Goal: Browse casually

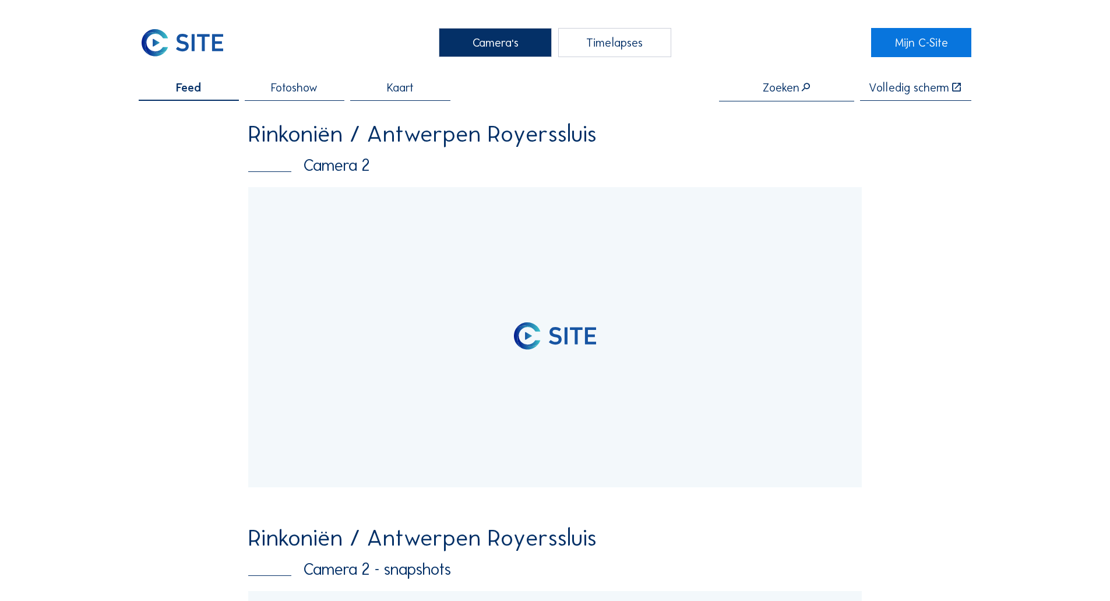
click at [561, 244] on div at bounding box center [554, 337] width 613 height 301
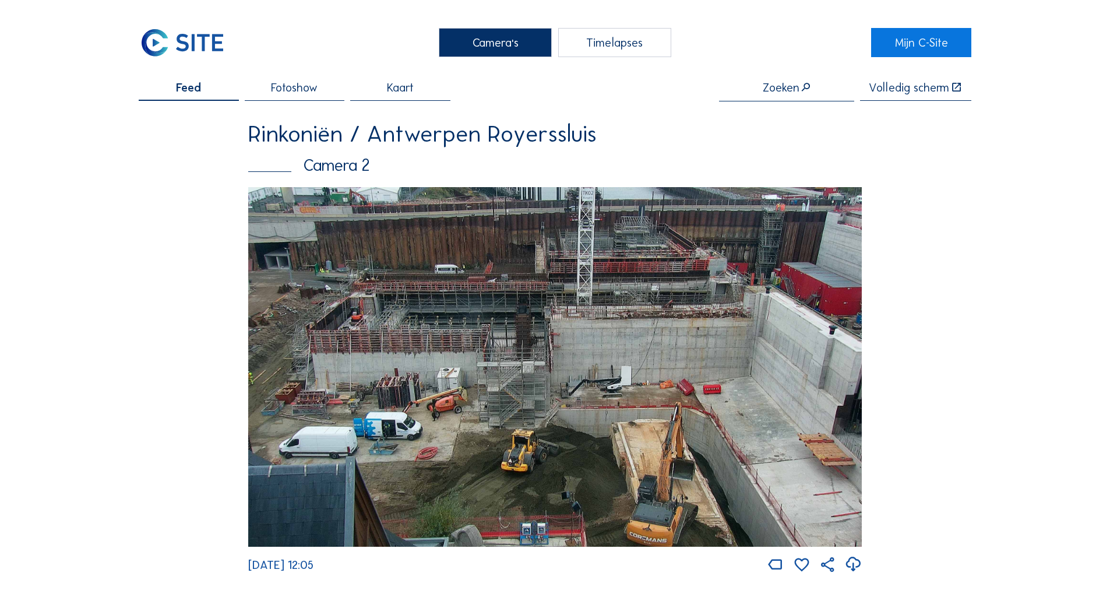
click at [515, 287] on img at bounding box center [554, 367] width 613 height 360
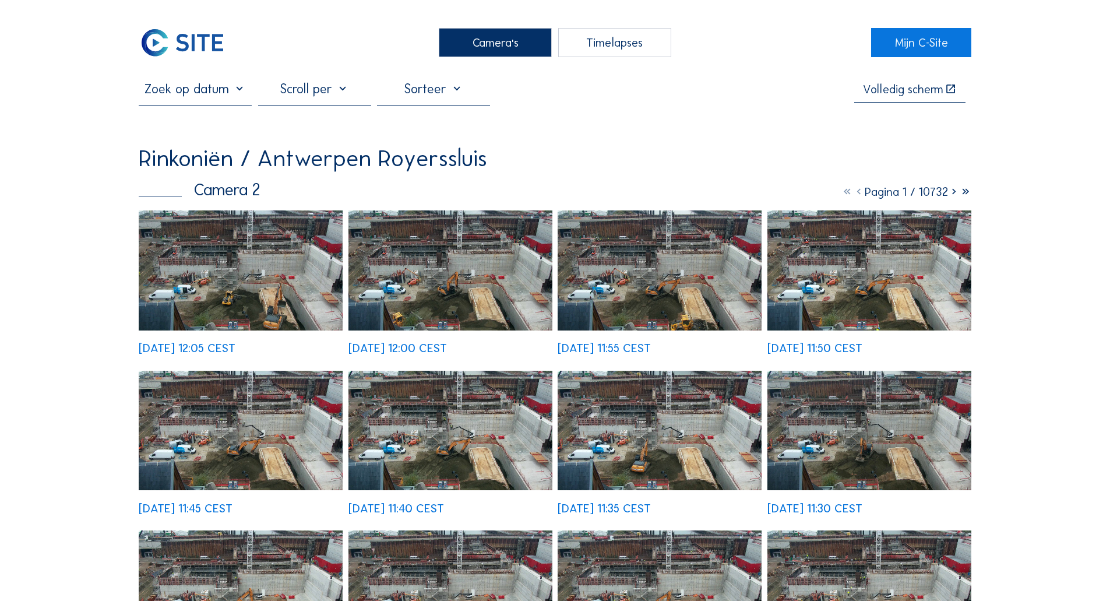
click at [260, 253] on img at bounding box center [241, 269] width 204 height 119
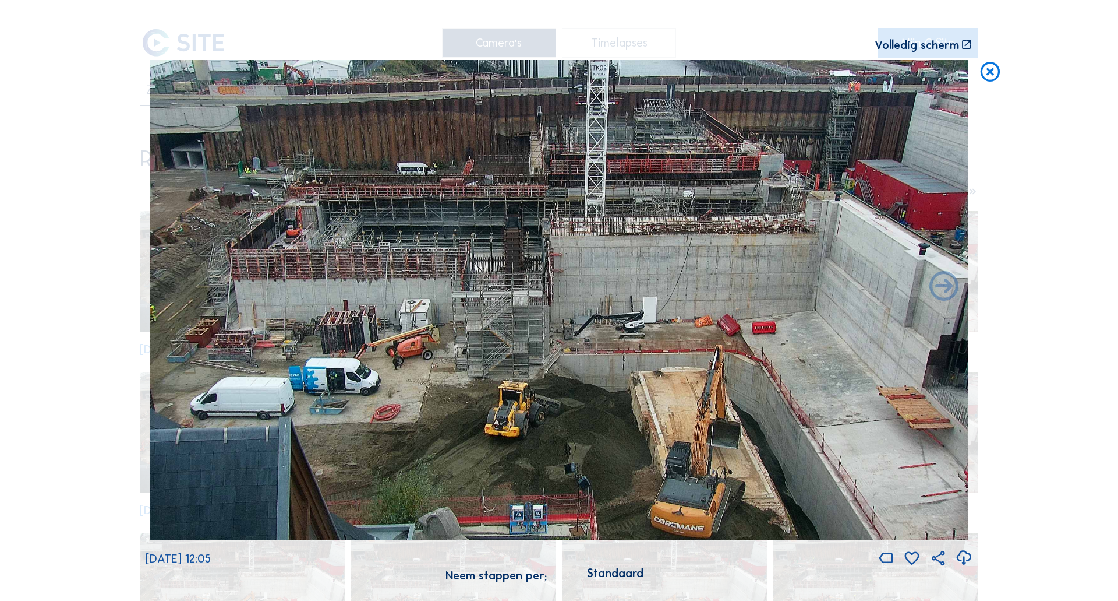
click at [997, 78] on icon at bounding box center [990, 72] width 23 height 24
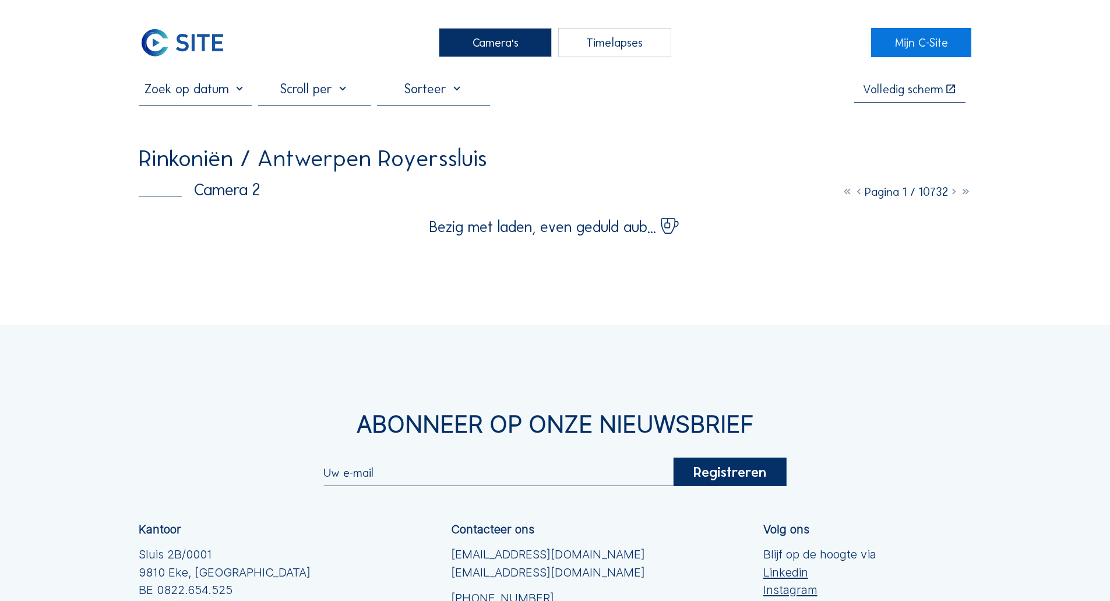
click at [178, 29] on img at bounding box center [182, 42] width 87 height 29
